Goal: Task Accomplishment & Management: Use online tool/utility

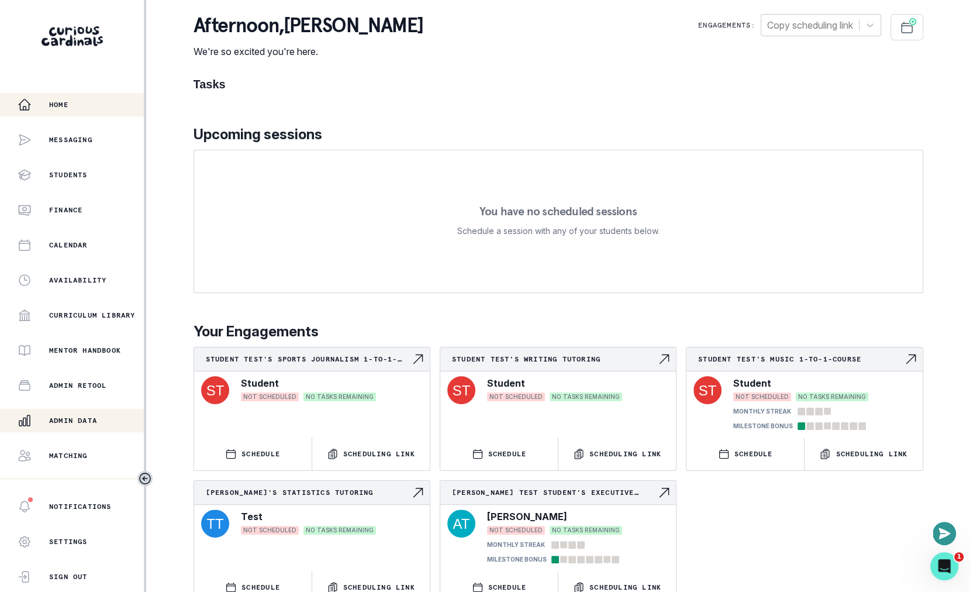
scroll to position [58, 0]
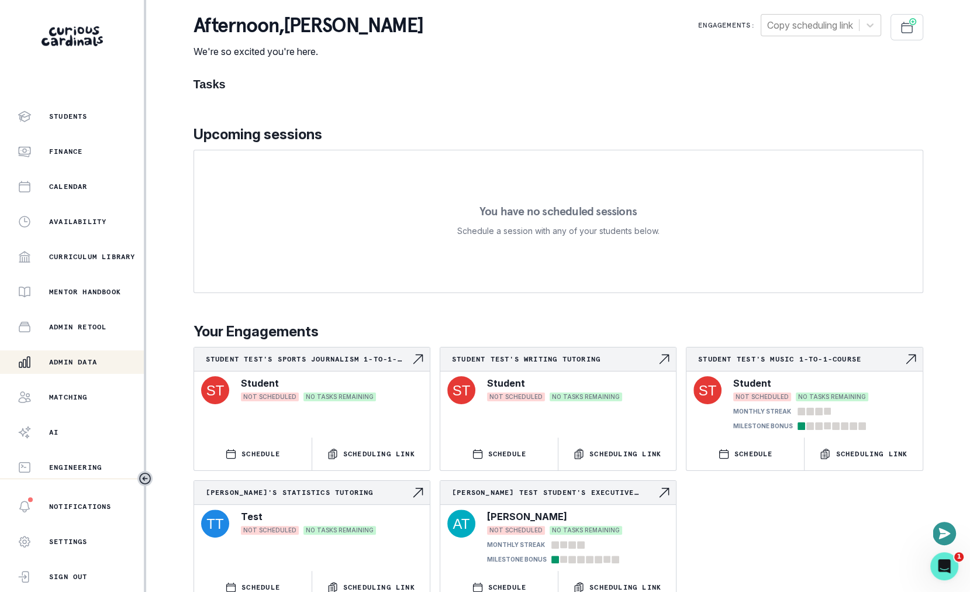
click at [76, 370] on button "Admin Data" at bounding box center [72, 361] width 144 height 23
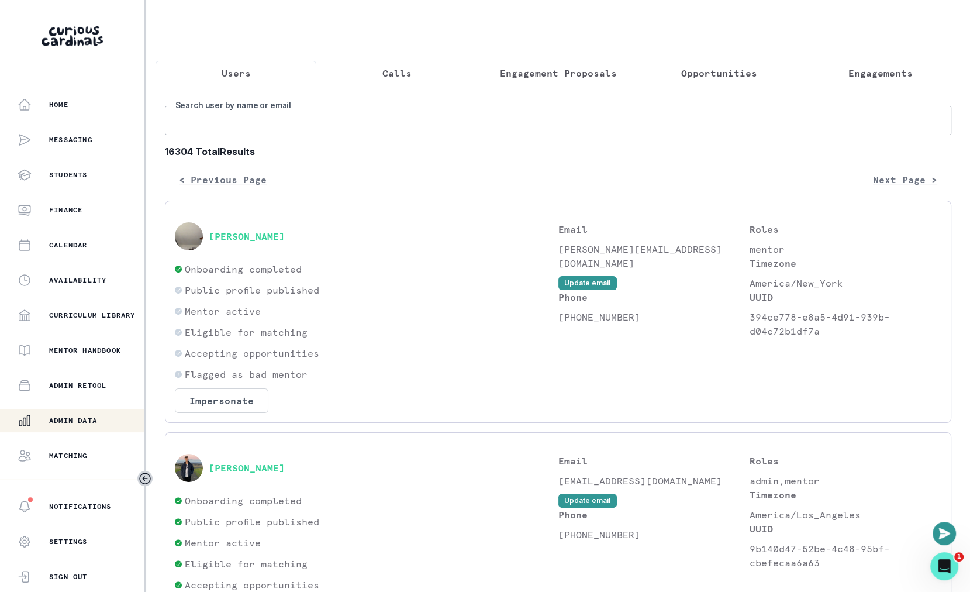
click at [460, 126] on input "Search user by name or email" at bounding box center [558, 120] width 786 height 29
type input "[PERSON_NAME]"
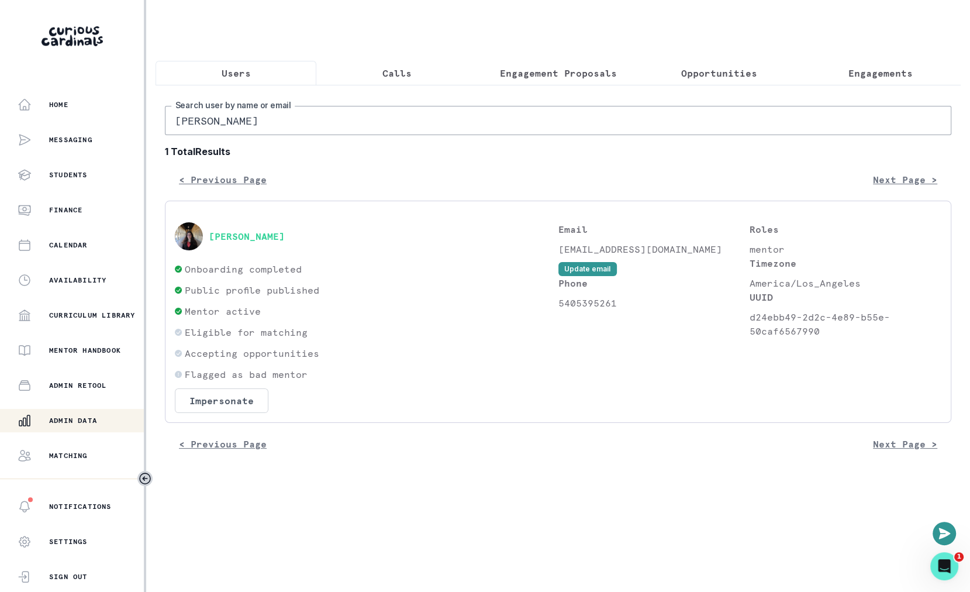
click at [222, 416] on div "[PERSON_NAME] Onboarding completed Public profile published Mentor active Eligi…" at bounding box center [558, 312] width 786 height 222
click at [223, 405] on button "Impersonate" at bounding box center [222, 400] width 94 height 25
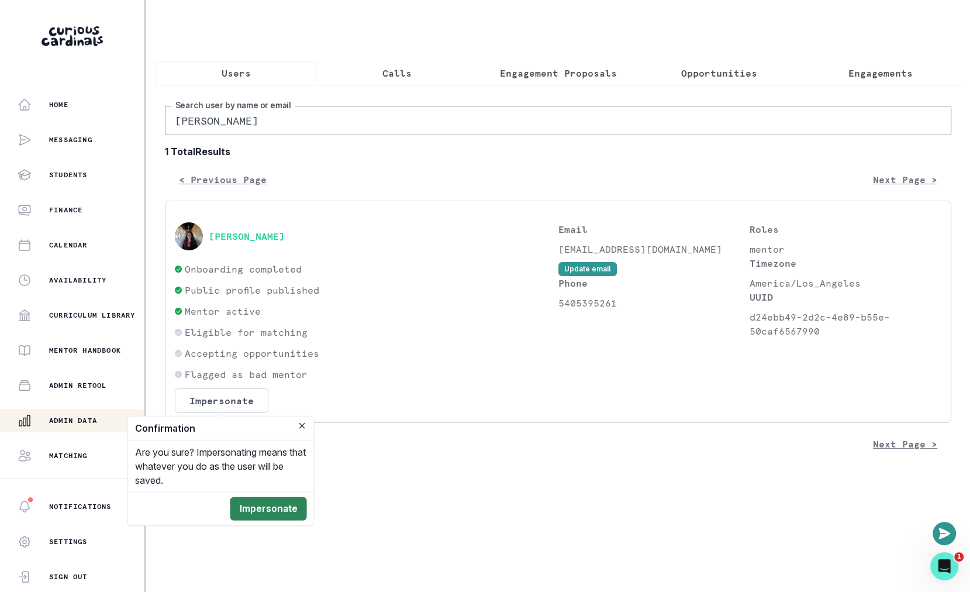
click at [270, 509] on button "Impersonate" at bounding box center [268, 508] width 77 height 23
